Goal: Find contact information: Find contact information

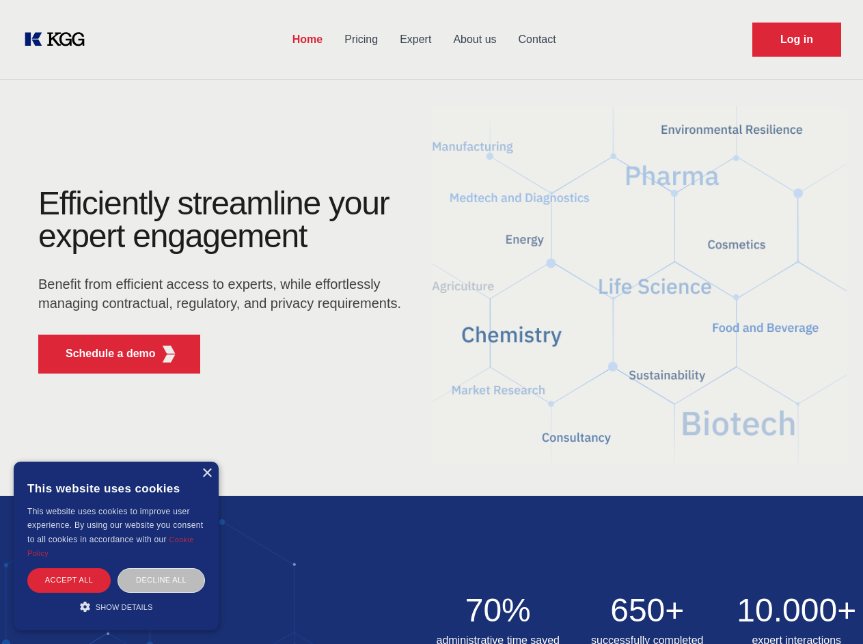
click at [431, 322] on div "Efficiently streamline your expert engagement Benefit from efficient access to …" at bounding box center [223, 285] width 415 height 197
click at [102, 354] on p "Schedule a demo" at bounding box center [111, 354] width 90 height 16
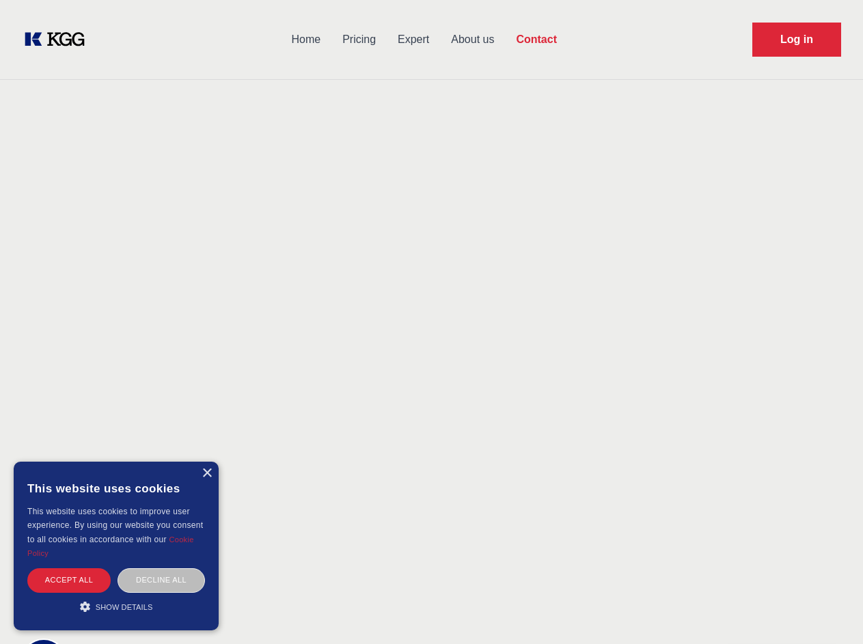
click at [206, 473] on div "× This website uses cookies This website uses cookies to improve user experienc…" at bounding box center [116, 546] width 205 height 169
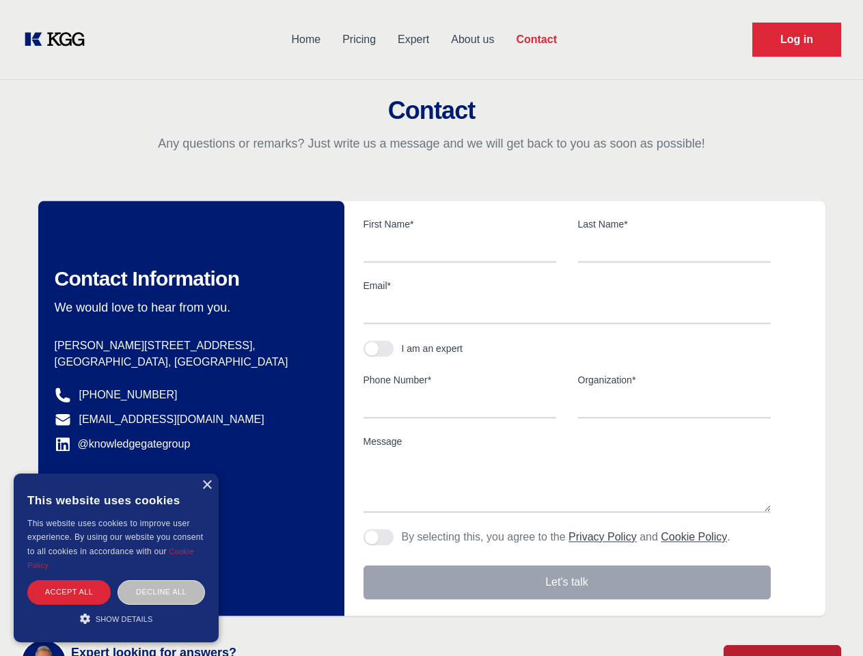
click at [69, 580] on div "Accept all" at bounding box center [68, 592] width 83 height 24
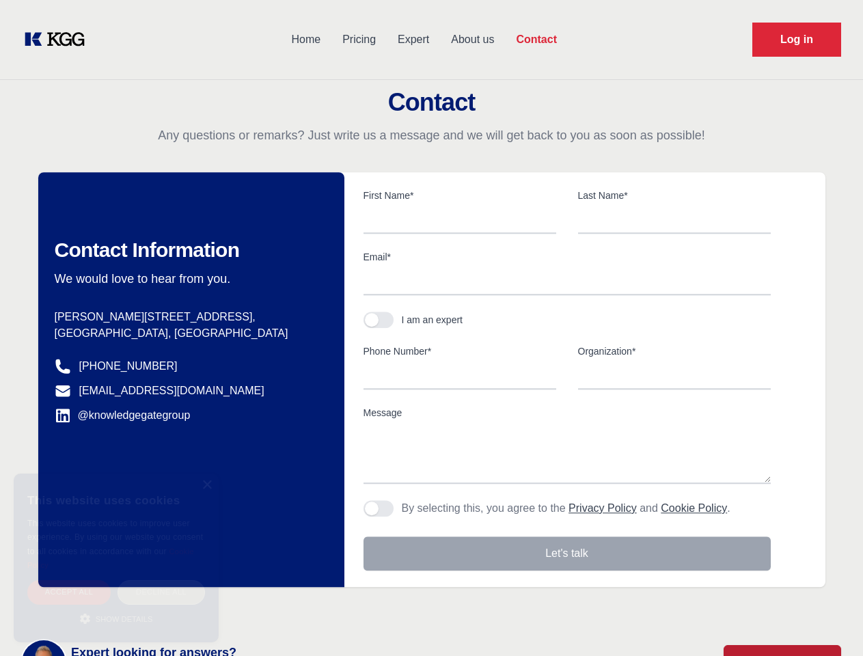
click at [161, 580] on div "Decline all" at bounding box center [160, 592] width 87 height 24
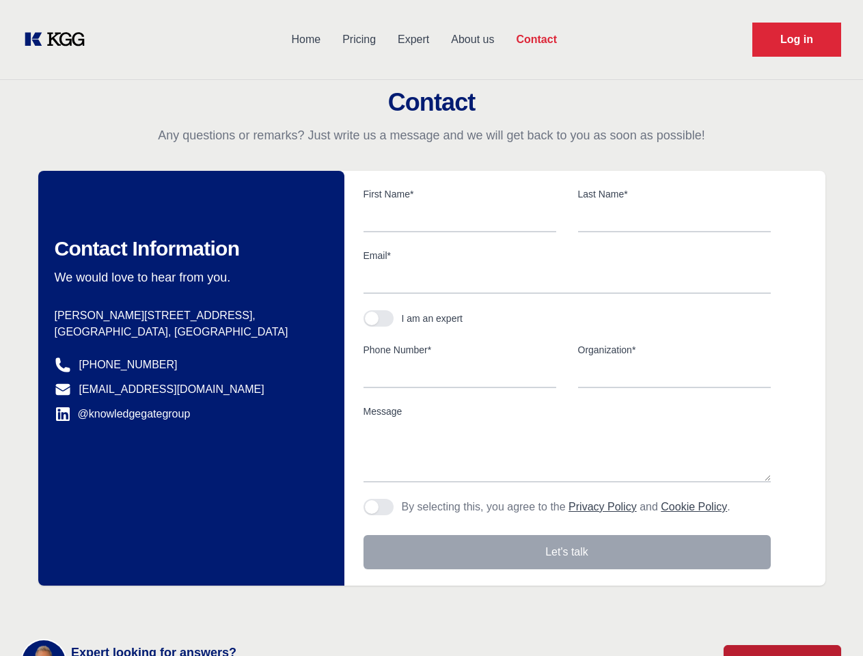
click at [116, 607] on main "Contact Any questions or remarks? Just write us a message and we will get back …" at bounding box center [431, 355] width 863 height 711
